Goal: Information Seeking & Learning: Learn about a topic

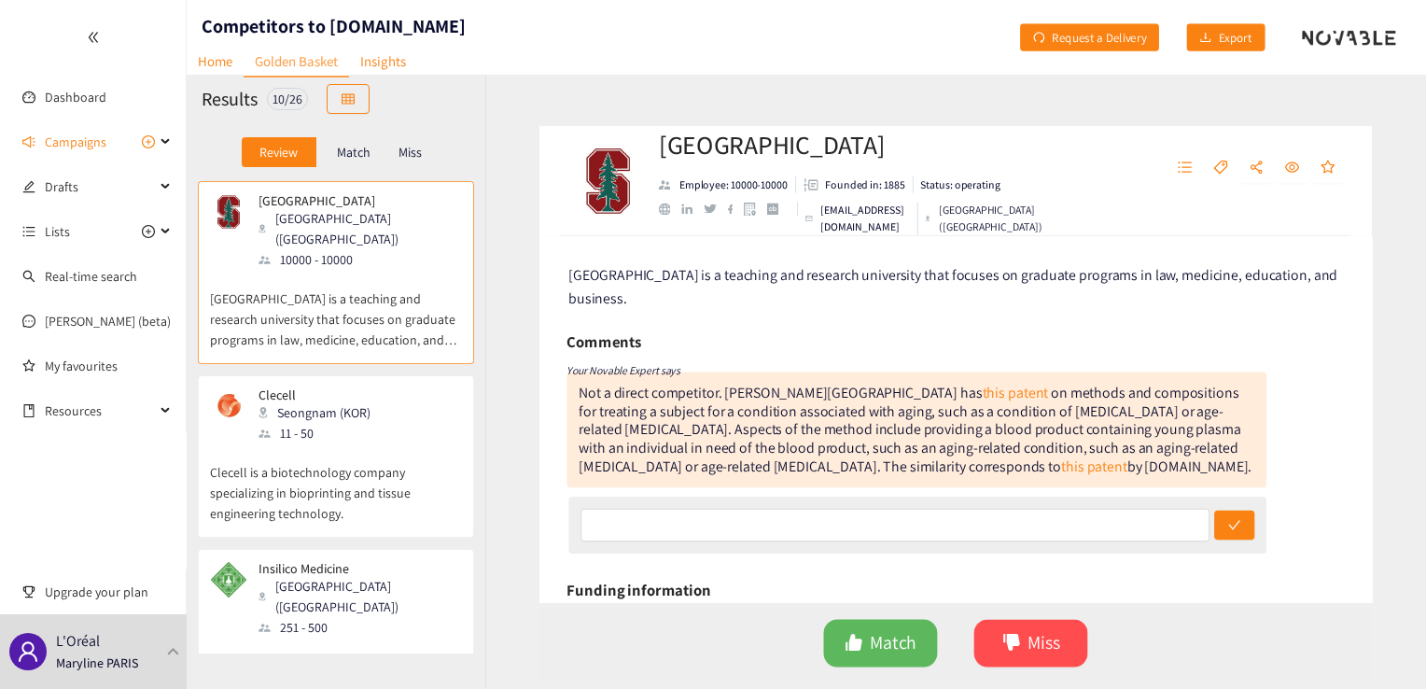
click at [408, 419] on div "[PERSON_NAME] (KOR) 11 - 50" at bounding box center [336, 415] width 252 height 56
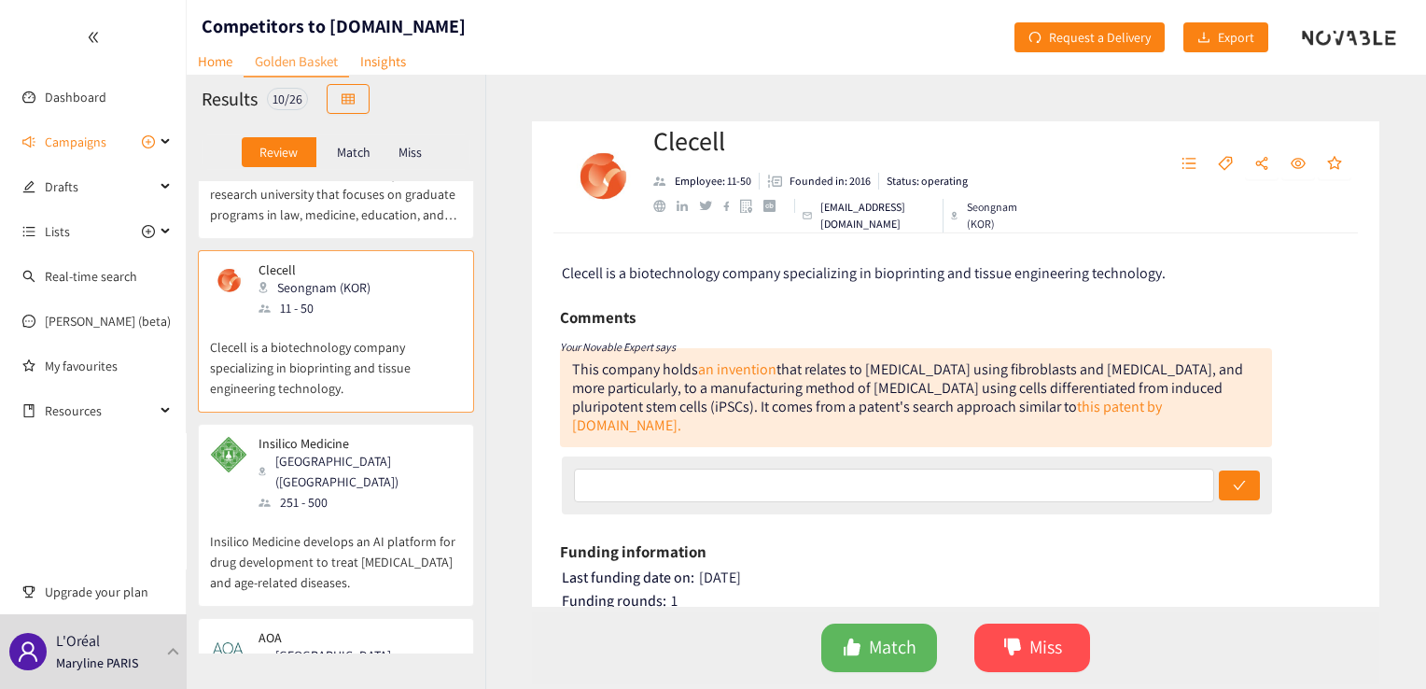
scroll to position [311, 0]
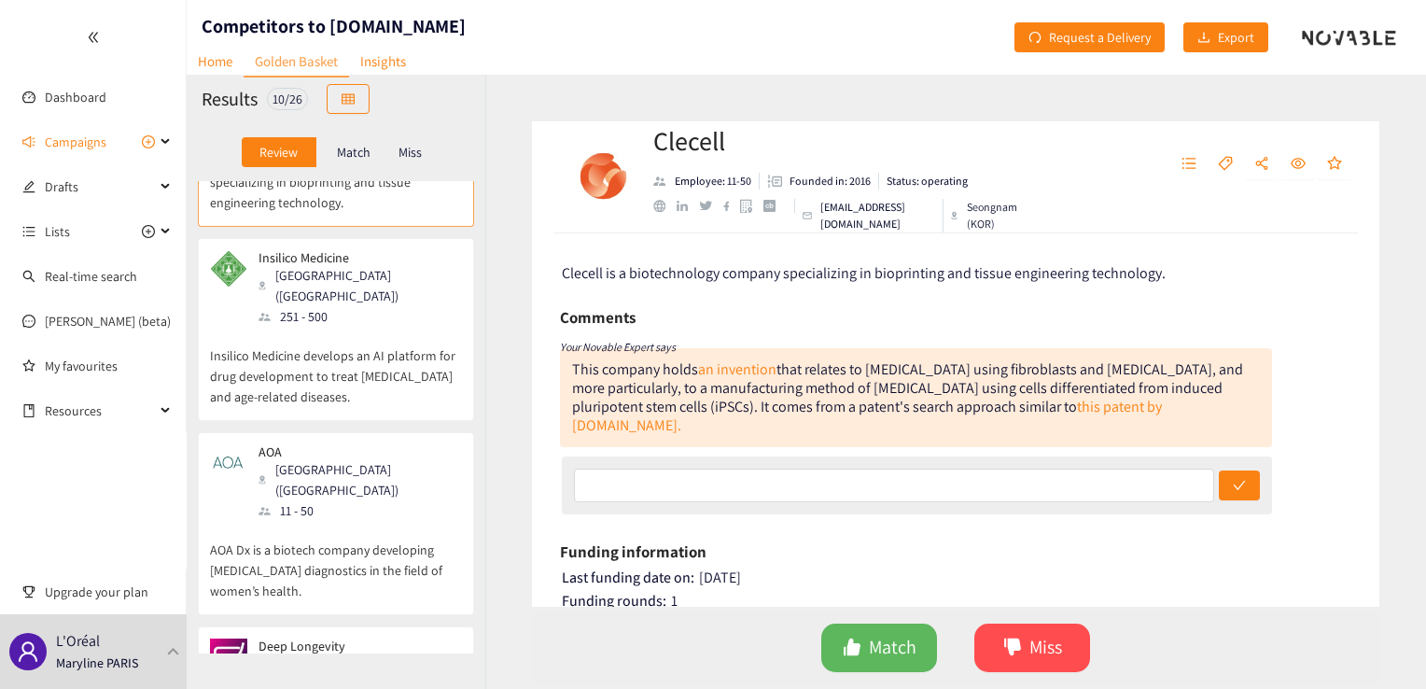
click at [369, 327] on p "Insilico Medicine develops an AI platform for drug development to treat [MEDICA…" at bounding box center [336, 367] width 252 height 80
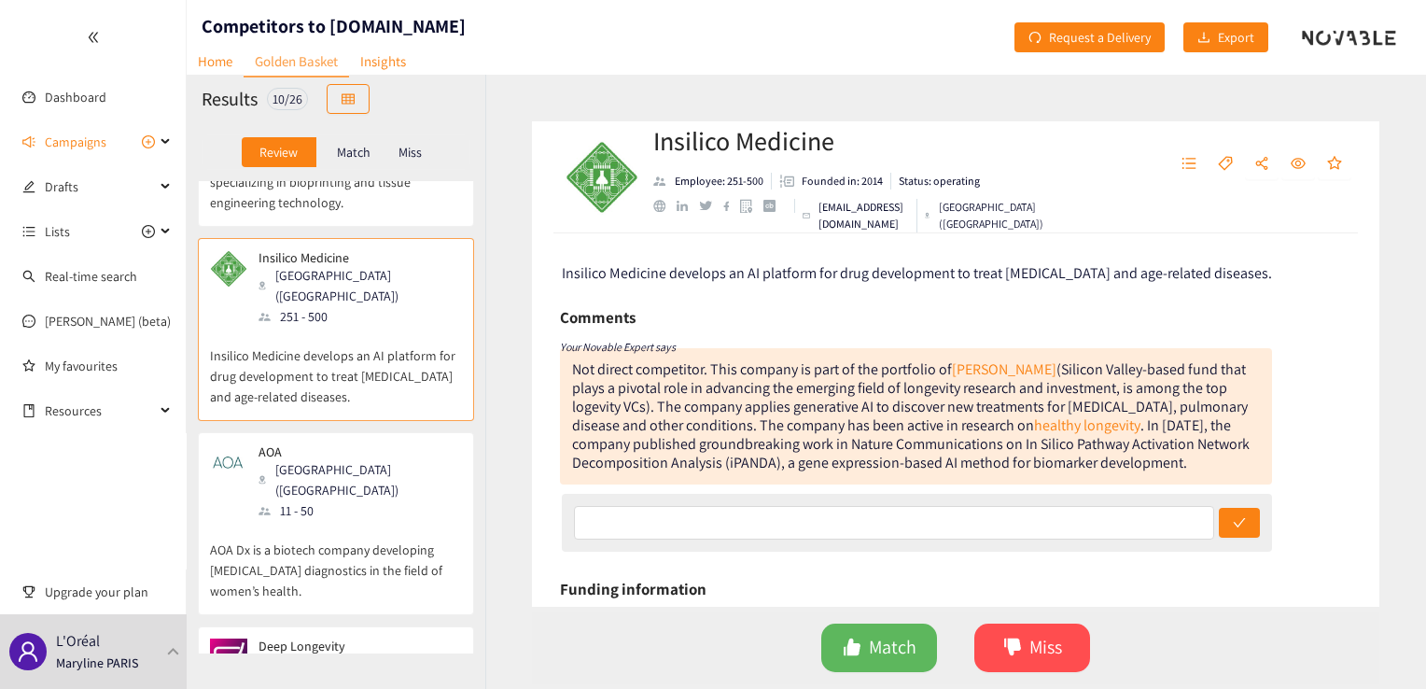
click at [322, 521] on p "AOA Dx is a biotech company developing [MEDICAL_DATA] diagnostics in the field …" at bounding box center [336, 561] width 252 height 80
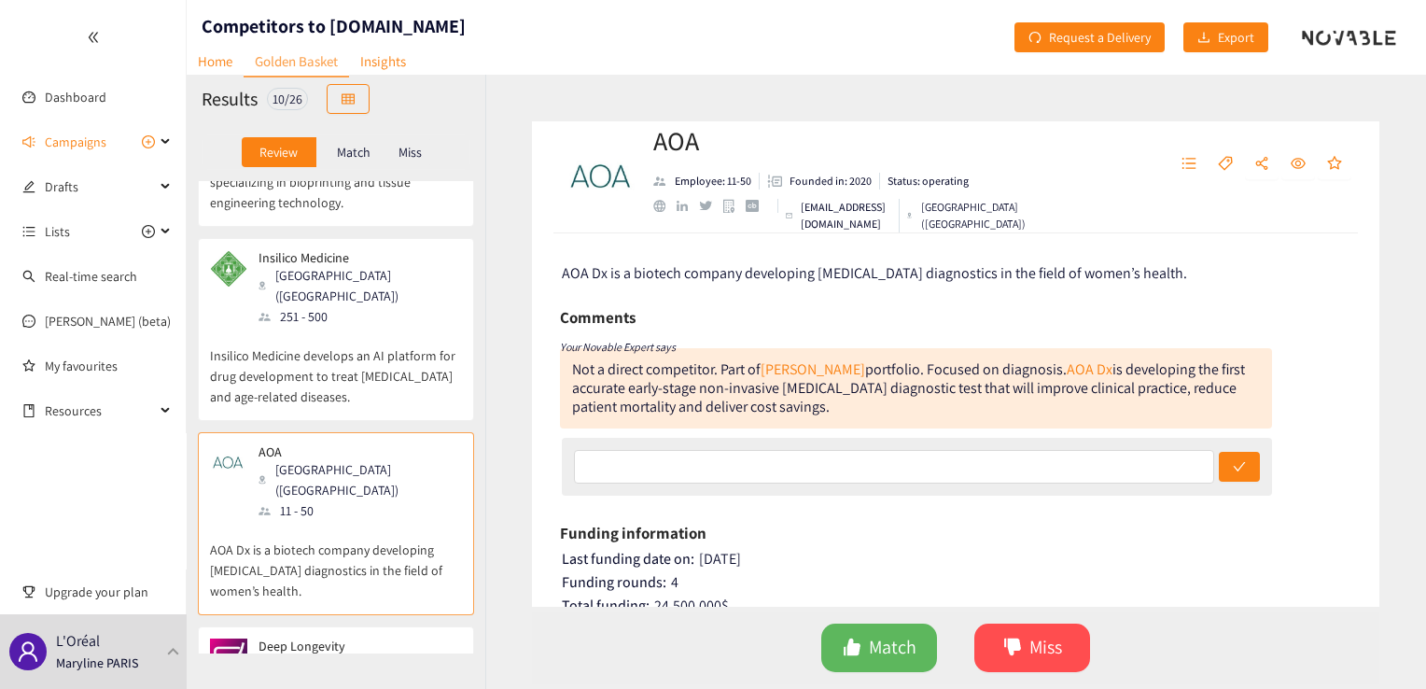
scroll to position [467, 0]
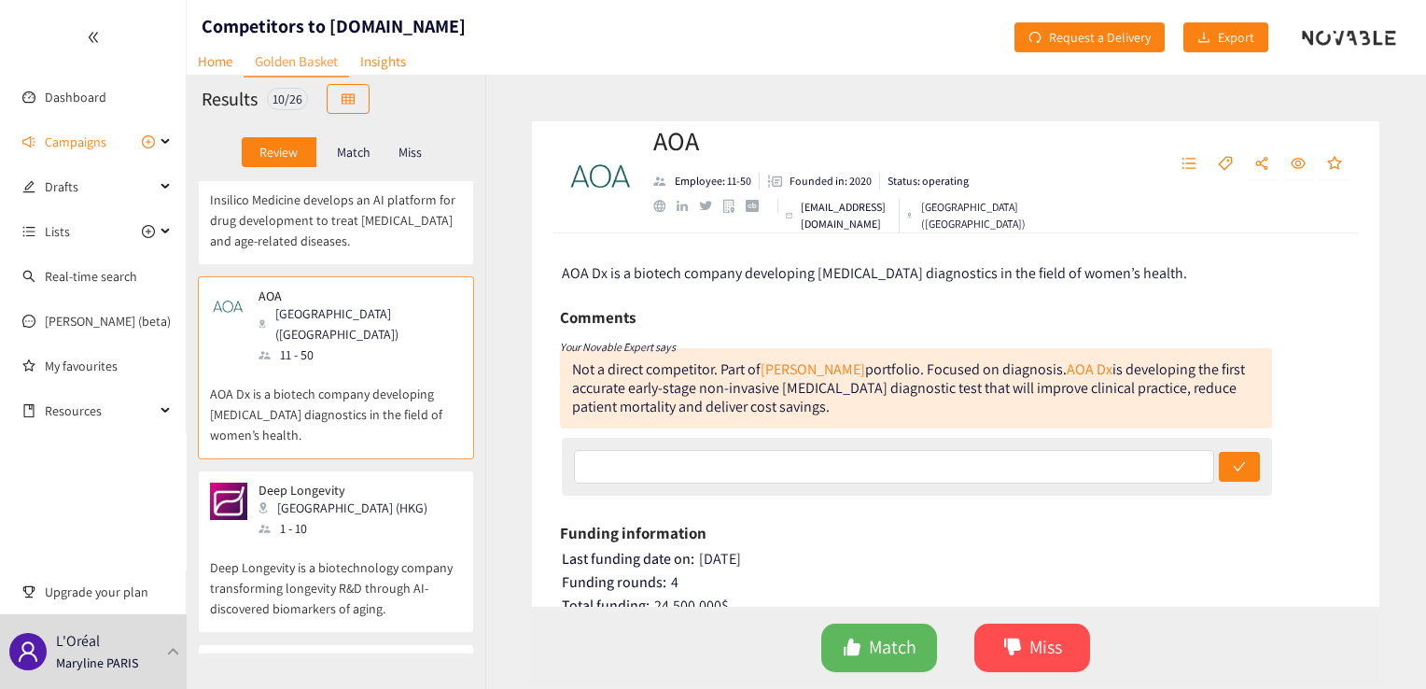
click at [307, 538] on p "Deep Longevity is a biotechnology company transforming longevity R&D through AI…" at bounding box center [336, 578] width 252 height 80
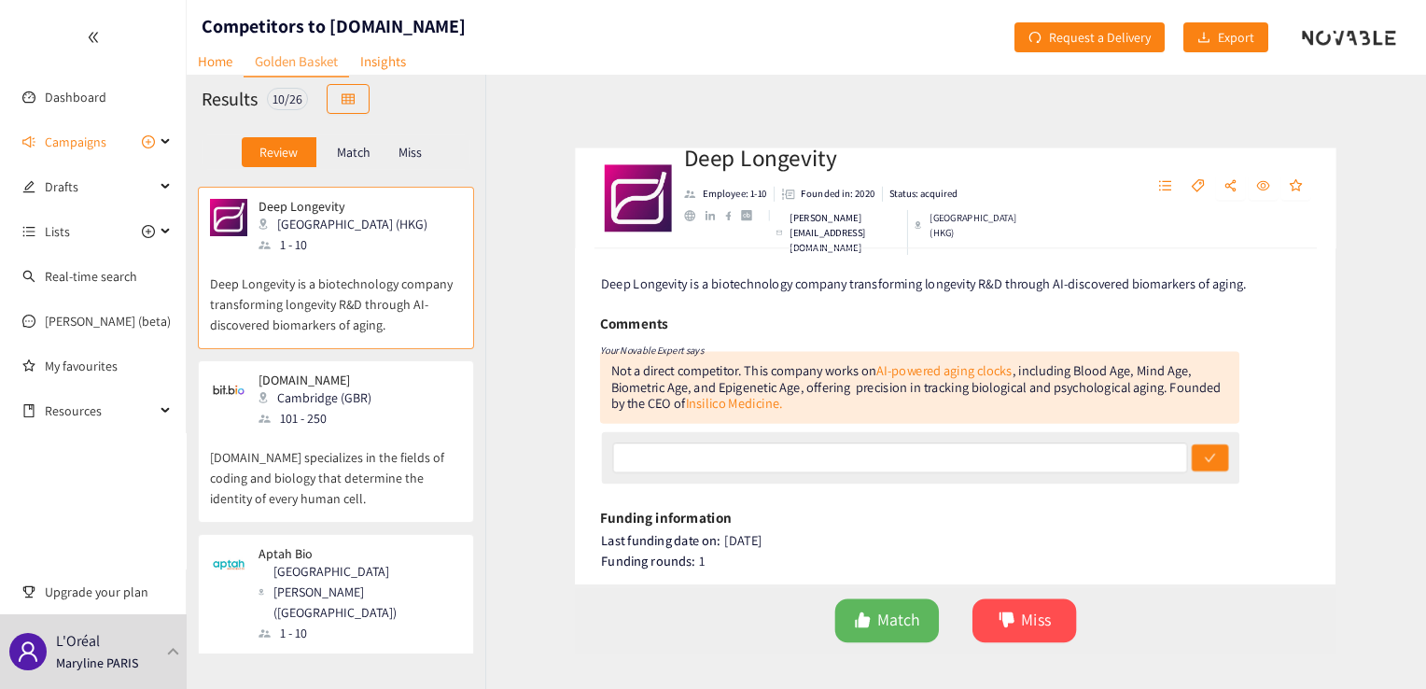
scroll to position [777, 0]
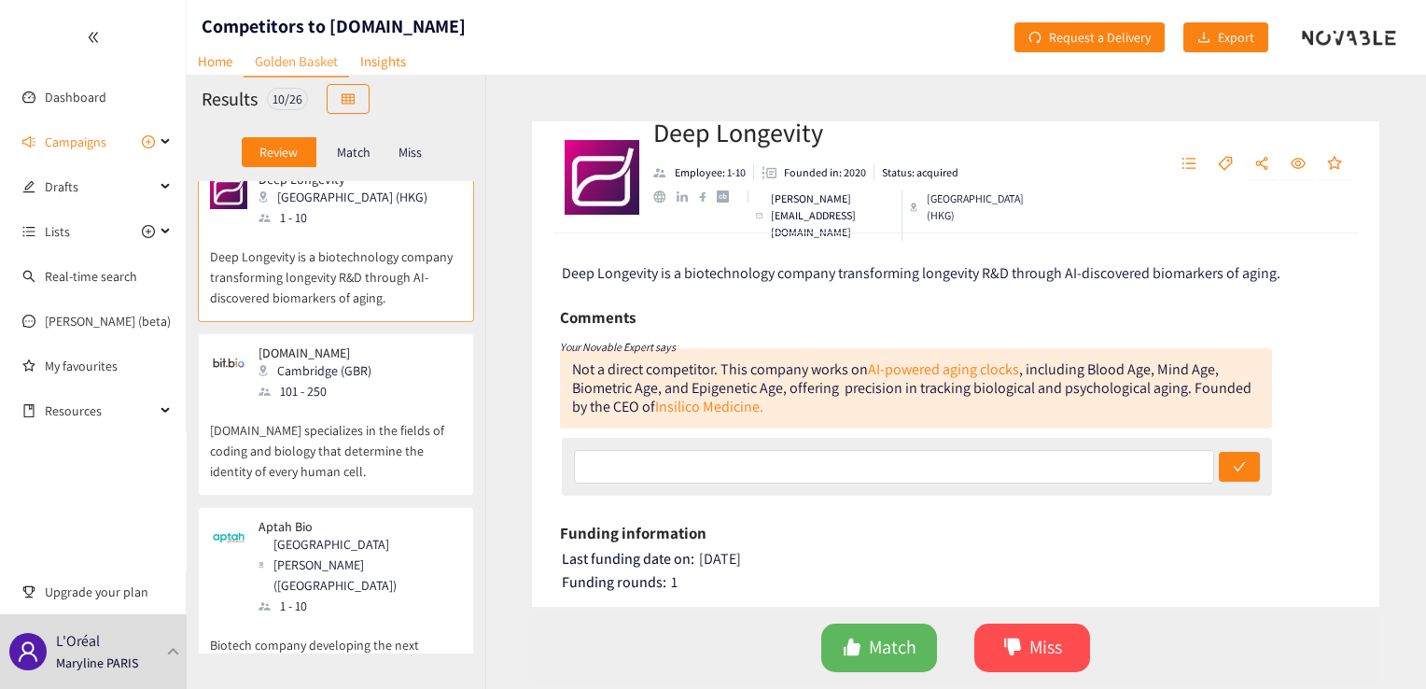
click at [306, 401] on p "[DOMAIN_NAME] specializes in the fields of coding and biology that determine th…" at bounding box center [336, 441] width 252 height 80
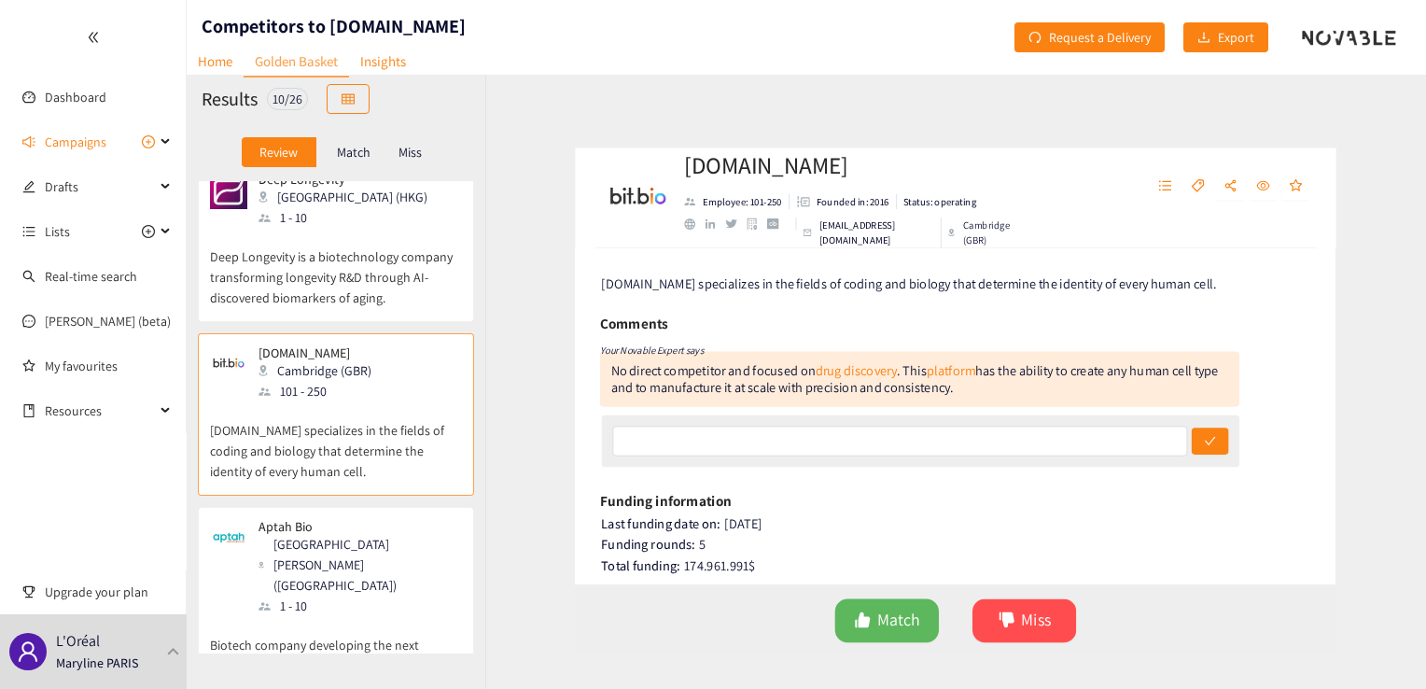
click at [300, 616] on p "Biotech company developing the next generation of RNA therapies for age-related…" at bounding box center [336, 656] width 252 height 80
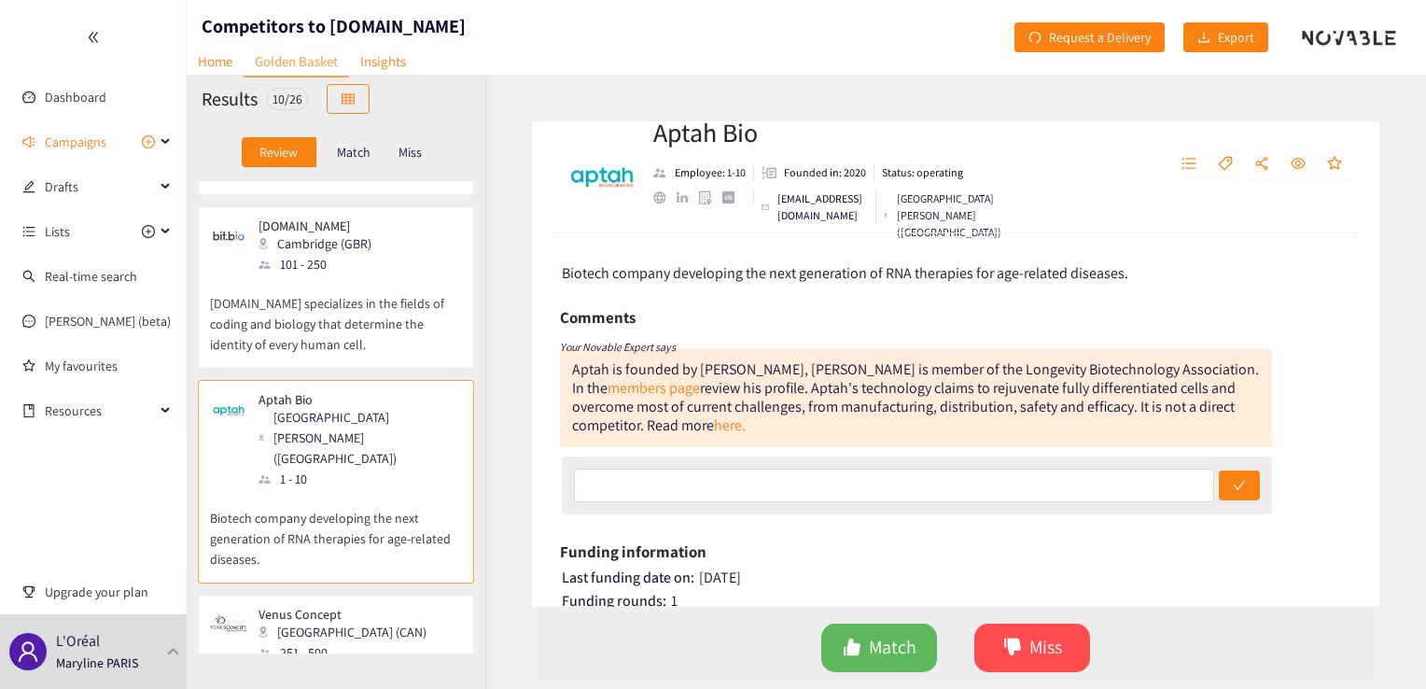
scroll to position [933, 0]
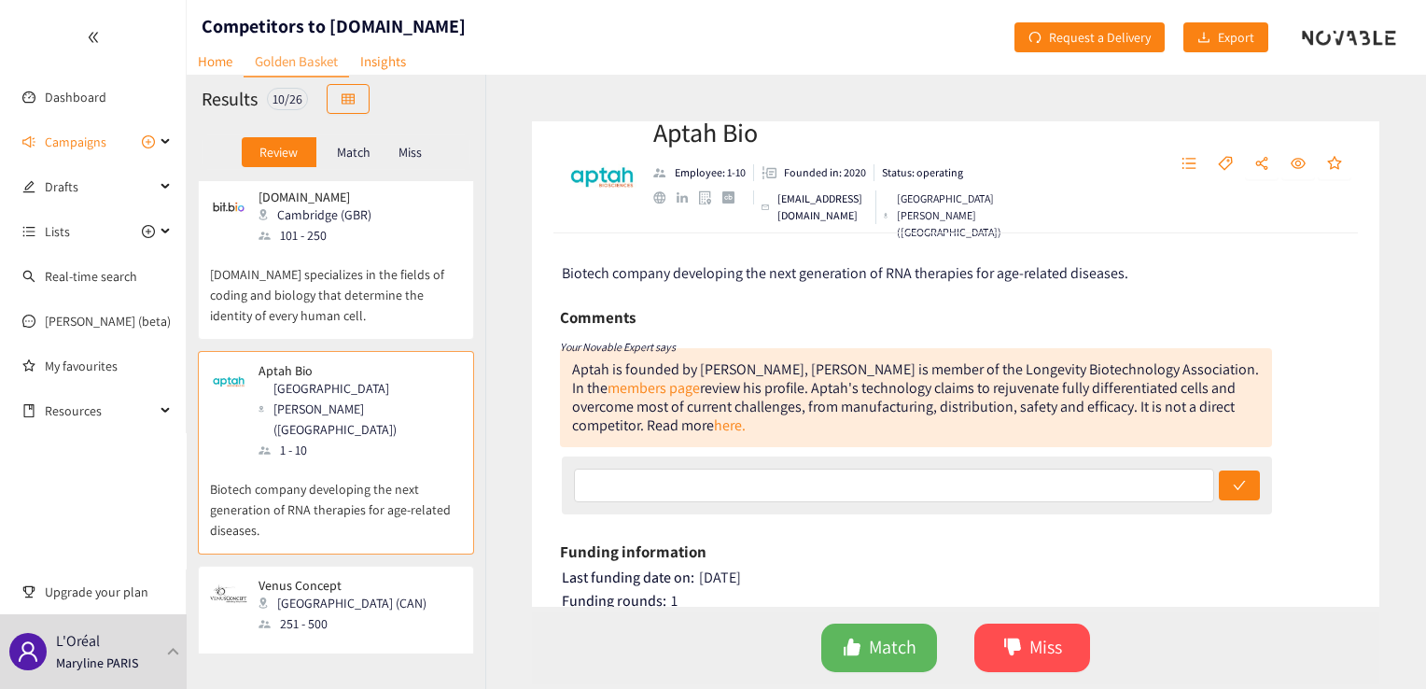
click at [307, 634] on p "Venus Concept is a leading medical aesthetic device company." at bounding box center [336, 664] width 252 height 60
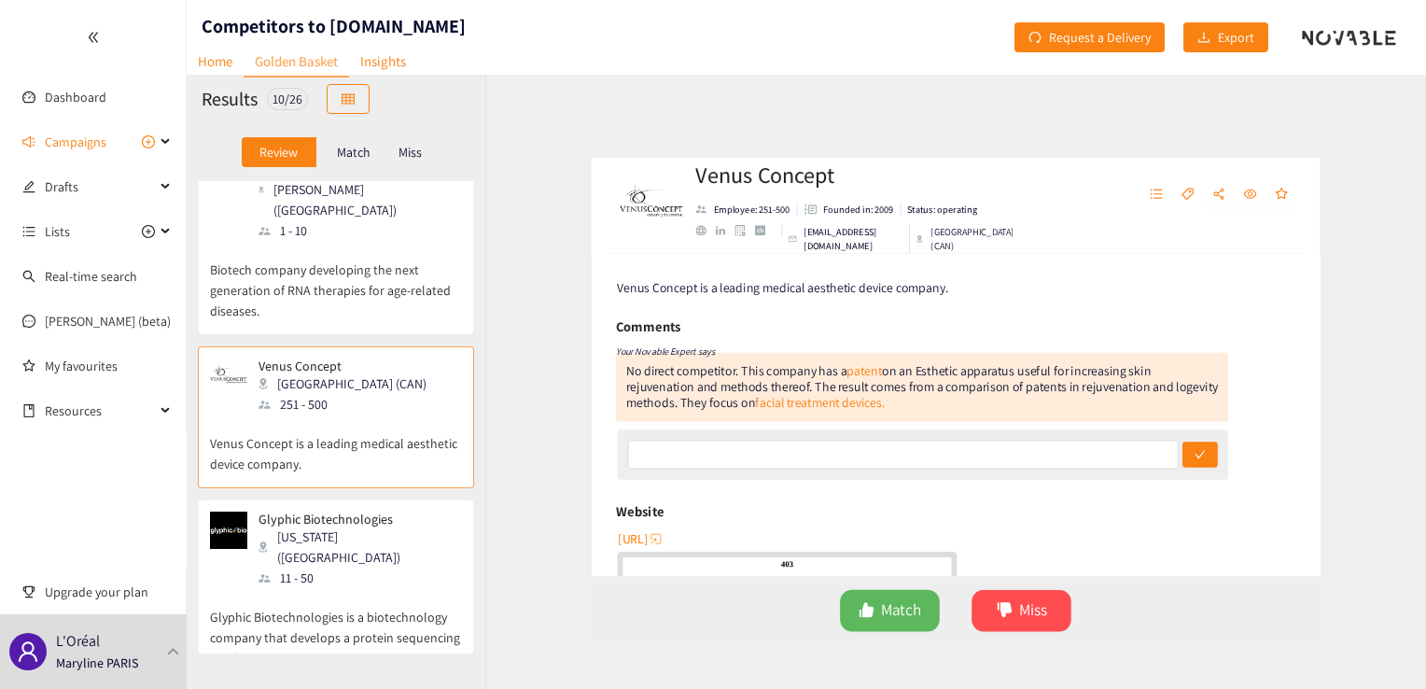
scroll to position [1238, 0]
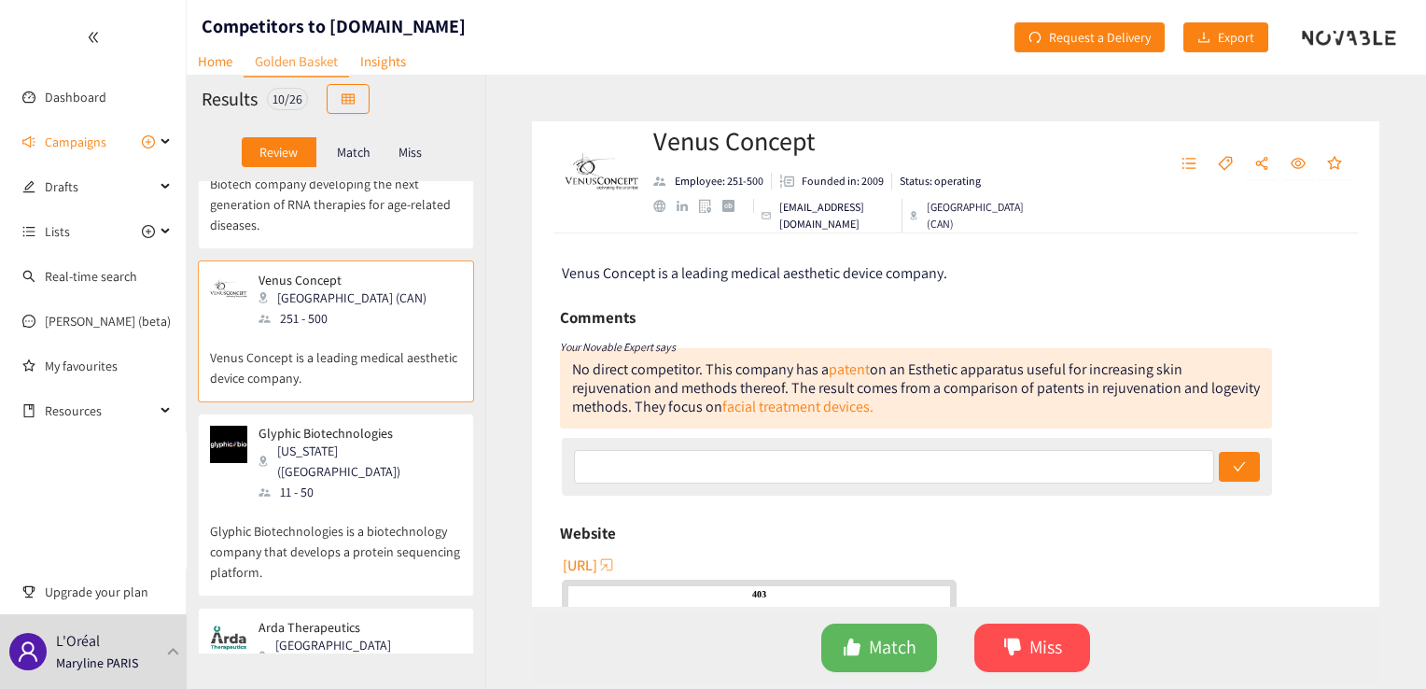
click at [311, 502] on p "Glyphic Biotechnologies is a biotechnology company that develops a protein sequ…" at bounding box center [336, 542] width 252 height 80
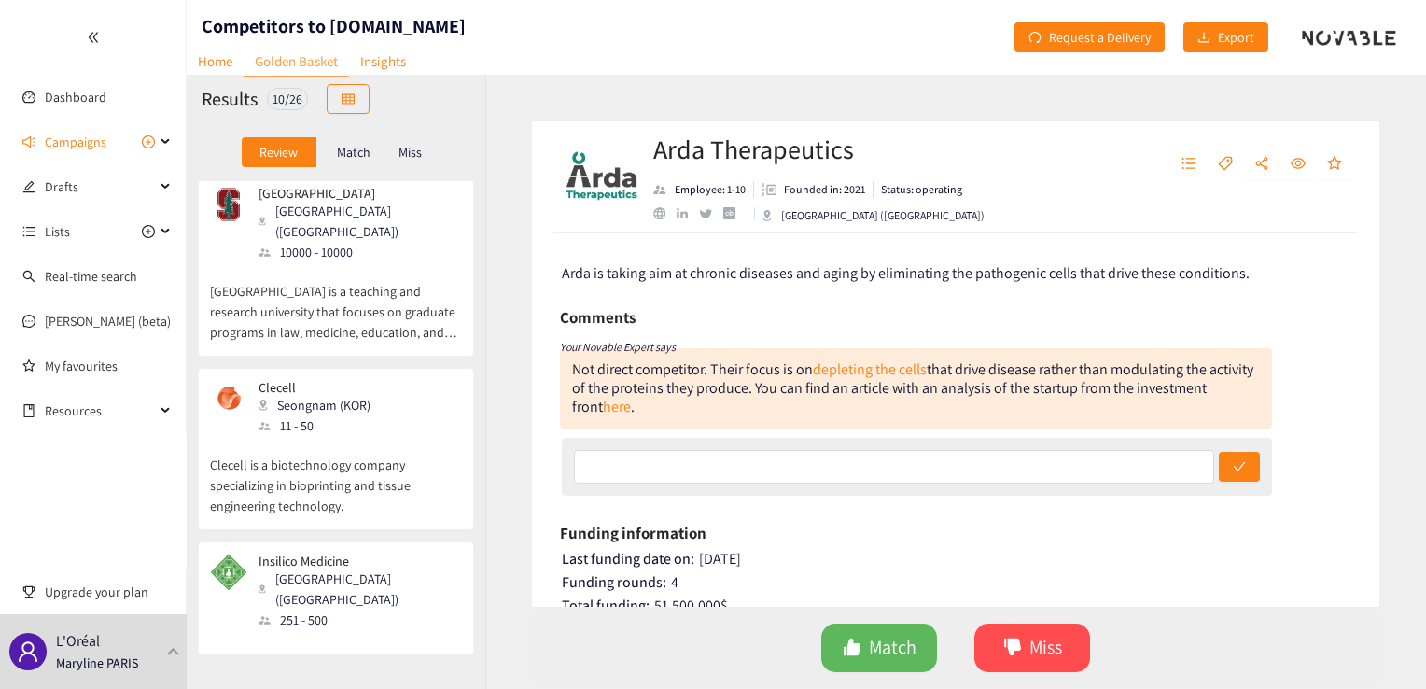
scroll to position [0, 0]
